Goal: Information Seeking & Learning: Learn about a topic

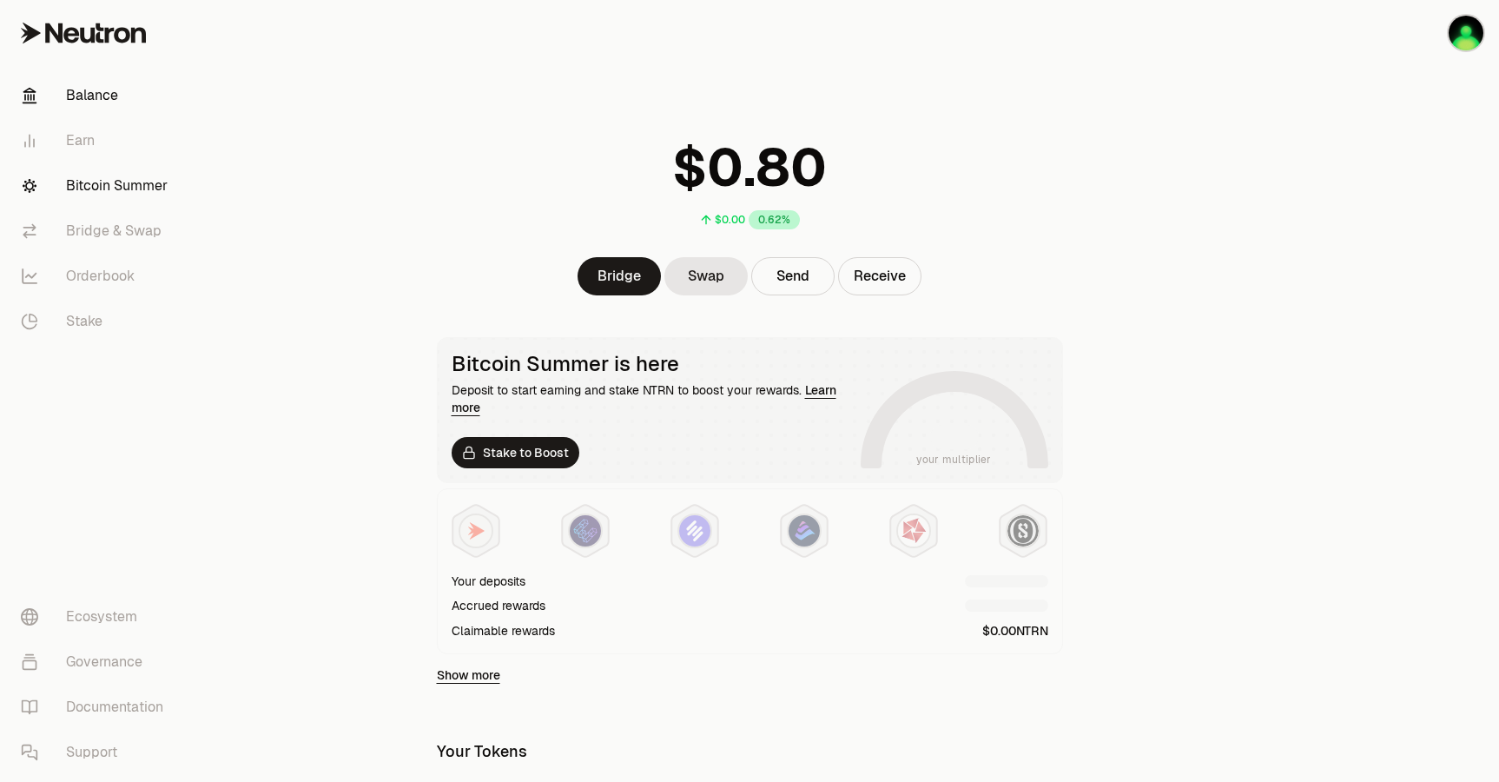
click at [125, 188] on link "Bitcoin Summer" at bounding box center [97, 185] width 181 height 45
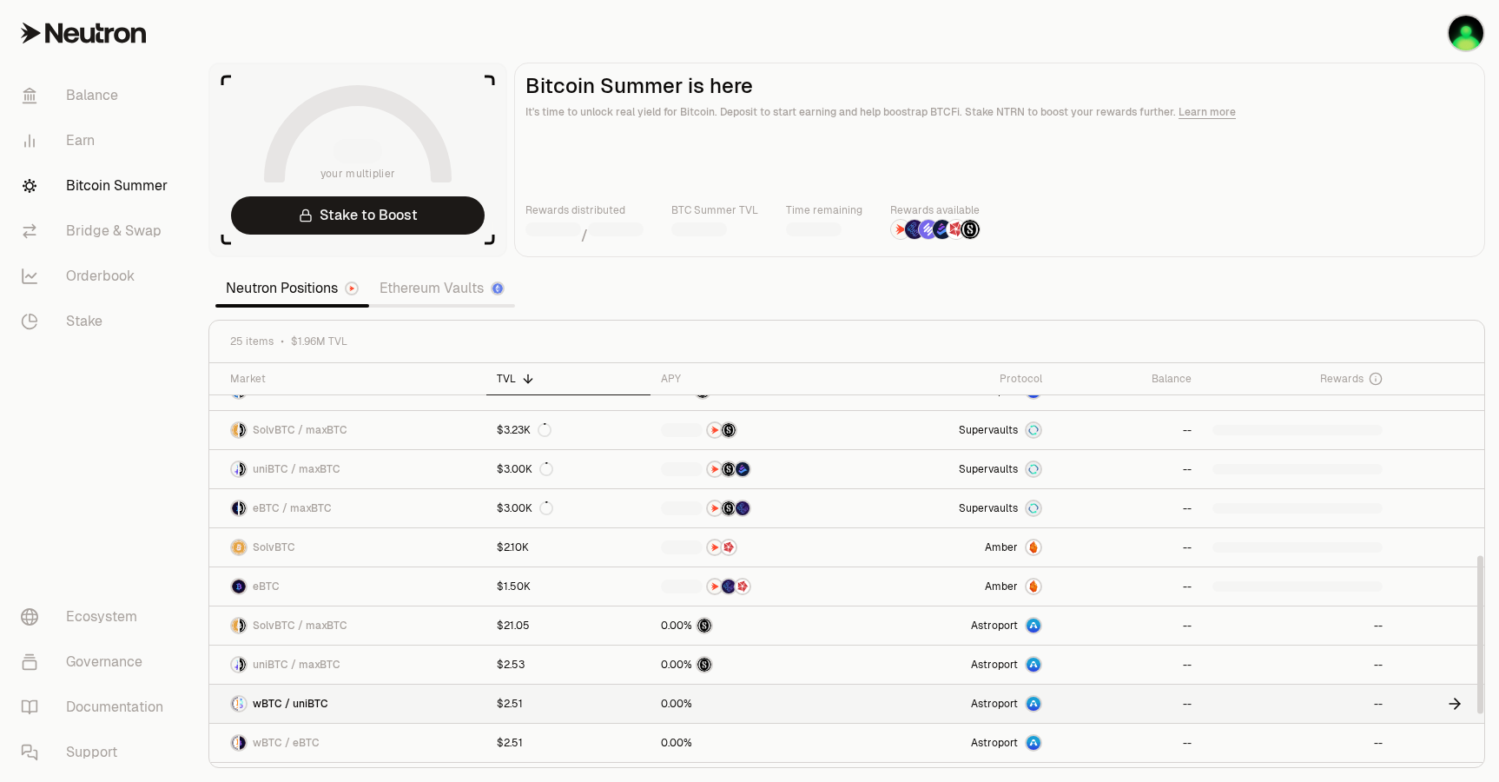
scroll to position [605, 0]
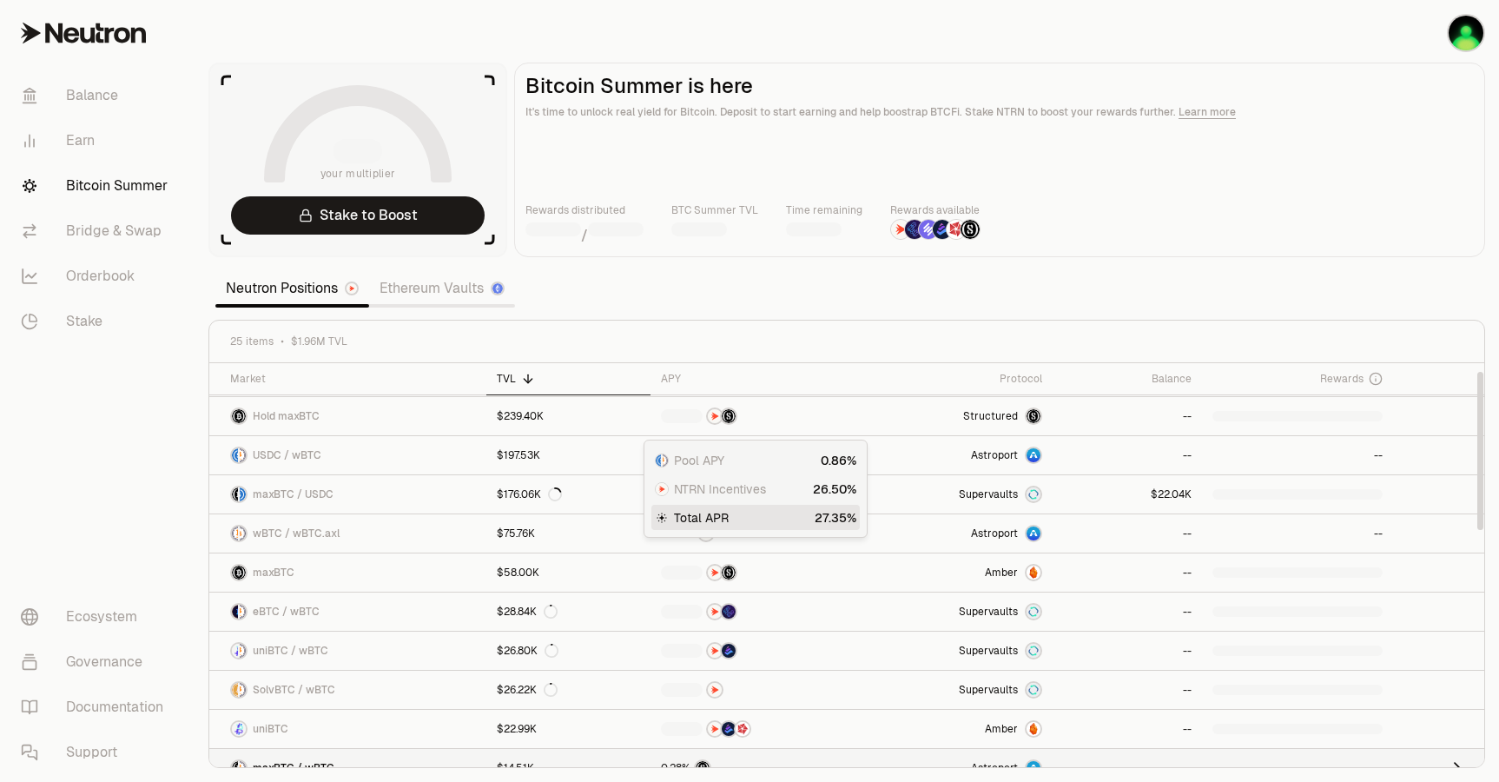
scroll to position [261, 0]
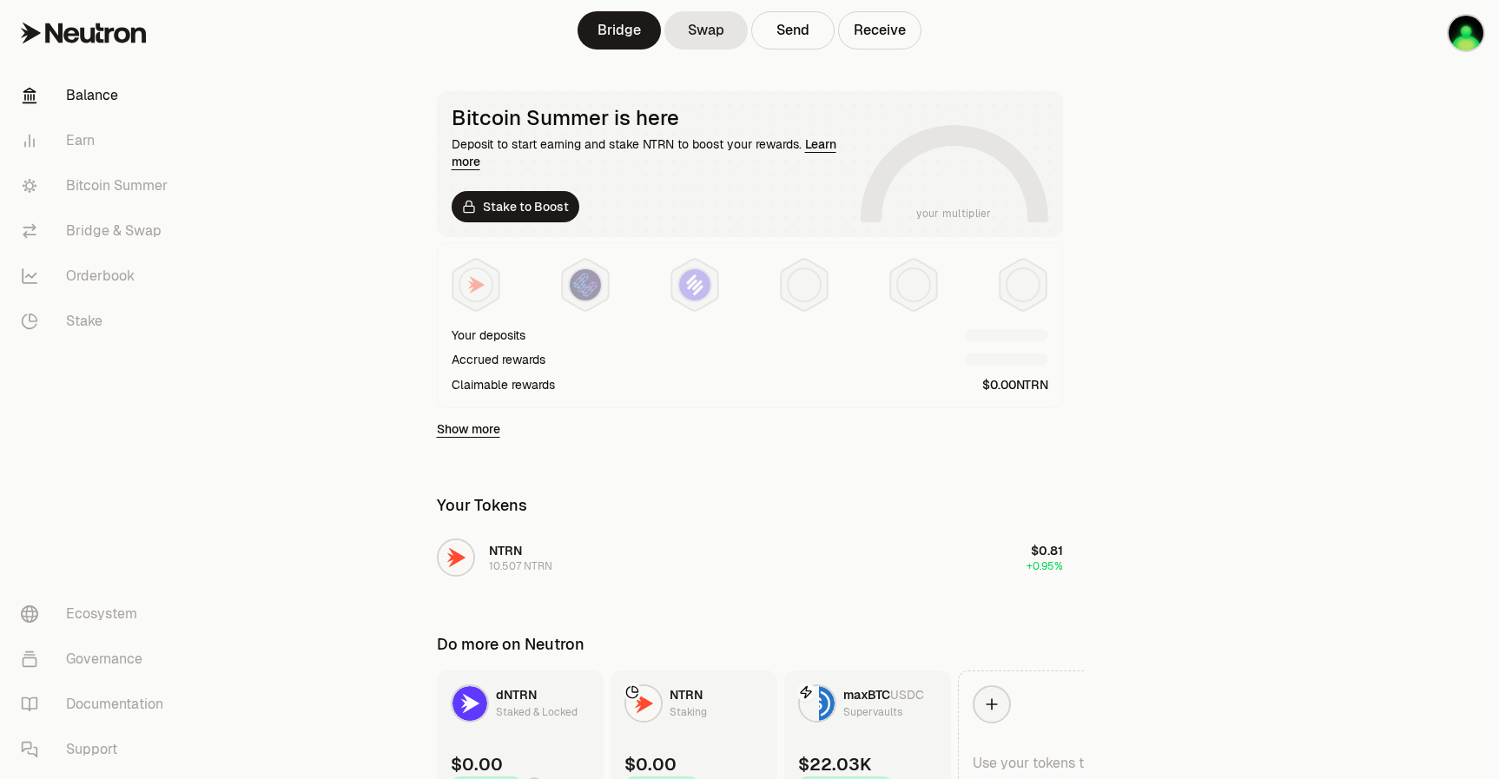
scroll to position [346, 0]
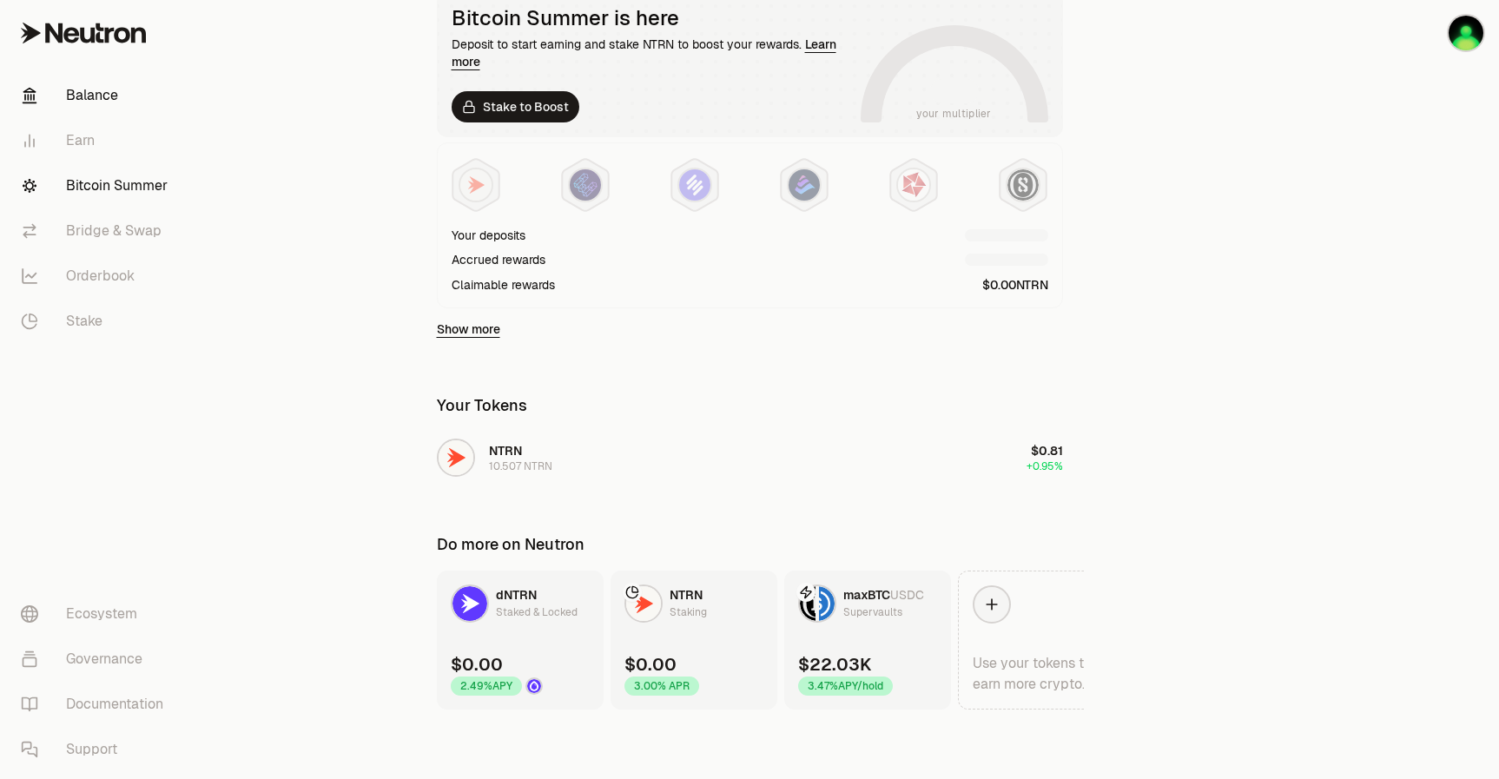
click at [139, 195] on link "Bitcoin Summer" at bounding box center [97, 185] width 181 height 45
